Goal: Check status

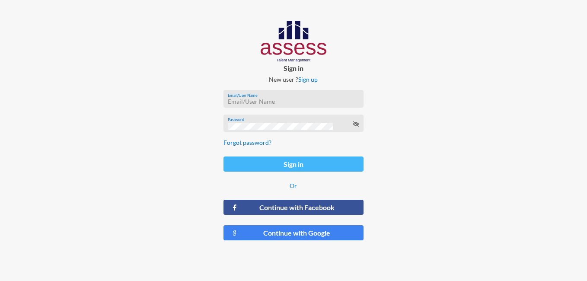
type input "[EMAIL_ADDRESS][DOMAIN_NAME]"
click at [317, 168] on button "Sign in" at bounding box center [294, 164] width 141 height 15
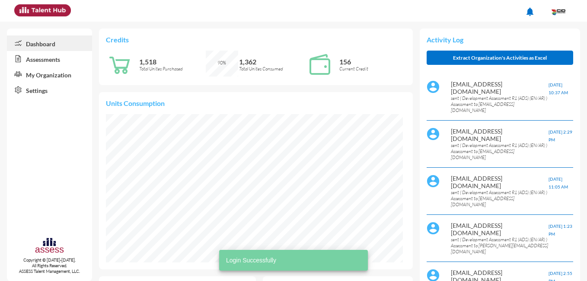
scroll to position [148, 297]
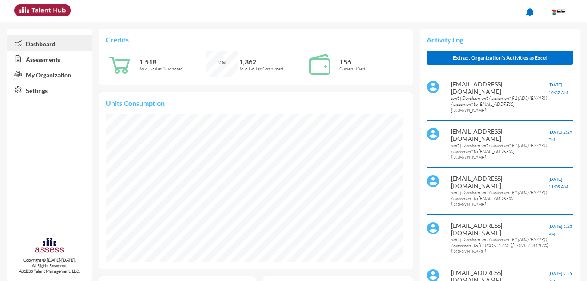
click at [58, 58] on link "Assessments" at bounding box center [49, 59] width 85 height 16
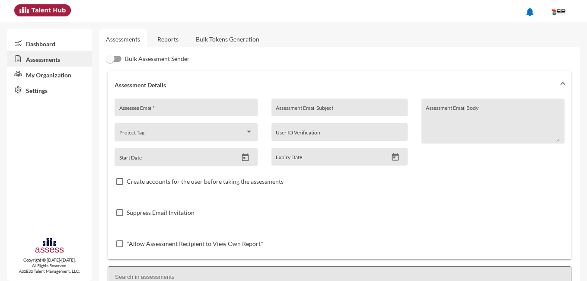
click at [176, 39] on link "Reports" at bounding box center [167, 39] width 35 height 21
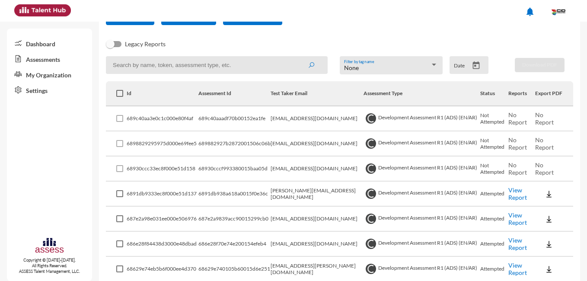
scroll to position [101, 0]
